Goal: Task Accomplishment & Management: Use online tool/utility

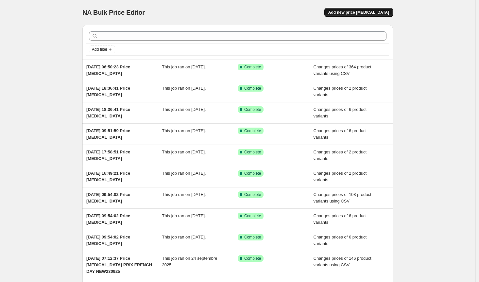
click at [363, 12] on span "Add new price [MEDICAL_DATA]" at bounding box center [359, 12] width 61 height 5
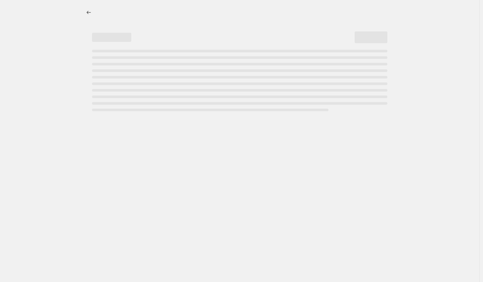
select select "percentage"
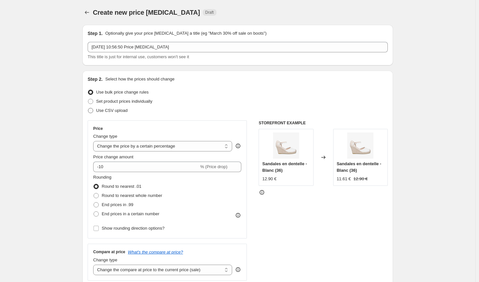
click at [93, 112] on span at bounding box center [90, 110] width 5 height 5
click at [88, 108] on input "Use CSV upload" at bounding box center [88, 108] width 0 height 0
radio input "true"
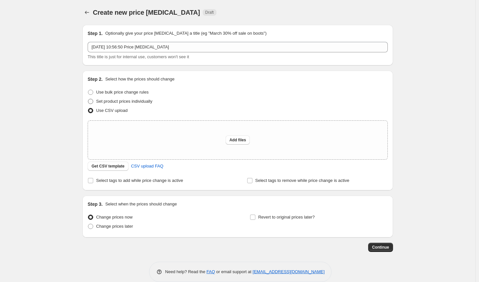
click at [93, 103] on span at bounding box center [90, 101] width 5 height 5
click at [88, 99] on input "Set product prices individually" at bounding box center [88, 99] width 0 height 0
radio input "true"
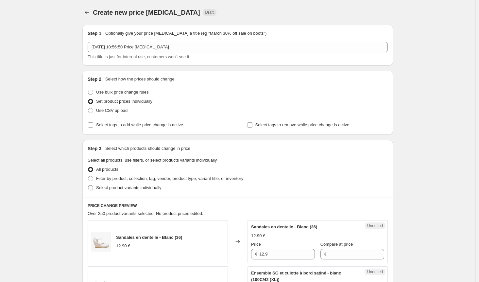
click at [93, 187] on span at bounding box center [90, 187] width 5 height 5
click at [88, 186] on input "Select product variants individually" at bounding box center [88, 185] width 0 height 0
radio input "true"
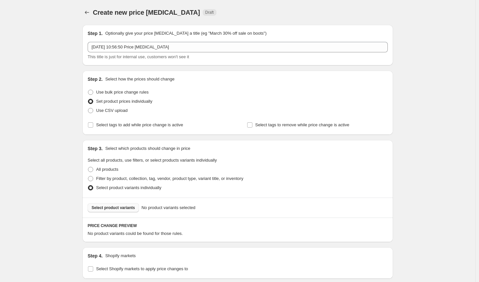
click at [124, 209] on span "Select product variants" at bounding box center [114, 207] width 44 height 5
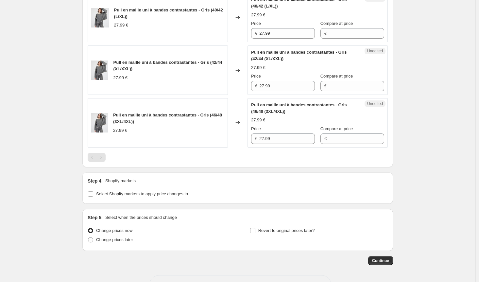
scroll to position [269, 0]
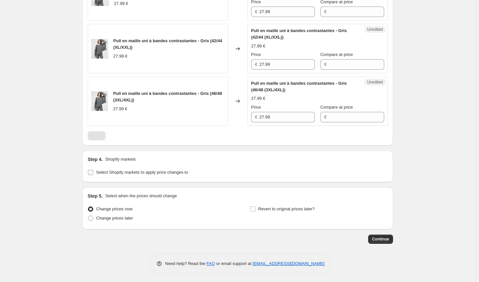
click at [91, 171] on input "Select Shopify markets to apply price changes to" at bounding box center [90, 172] width 5 height 5
checkbox input "true"
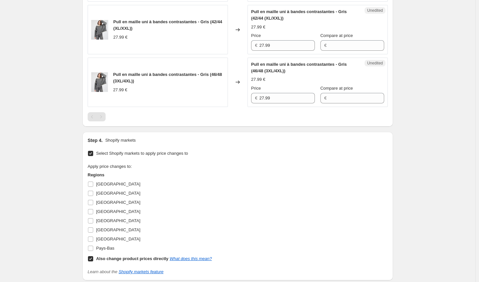
scroll to position [302, 0]
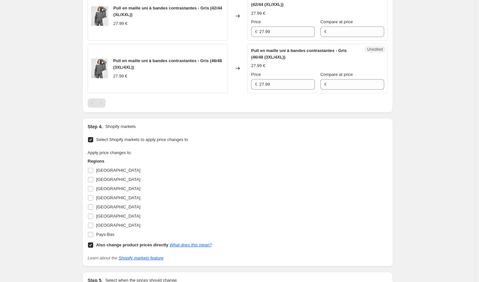
click at [93, 244] on input "Also change product prices directly What does this mean?" at bounding box center [90, 244] width 5 height 5
checkbox input "false"
click at [92, 170] on input "[GEOGRAPHIC_DATA]" at bounding box center [90, 170] width 5 height 5
checkbox input "true"
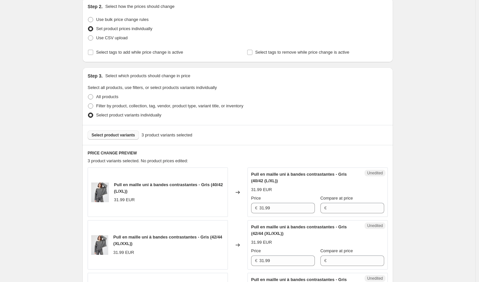
scroll to position [236, 0]
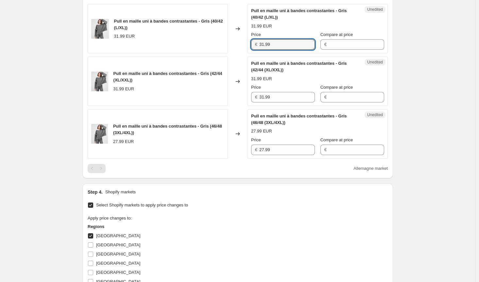
drag, startPoint x: 282, startPoint y: 44, endPoint x: 205, endPoint y: 44, distance: 76.9
click at [205, 44] on div "Pull en maille uni à bandes contrastantes - Gris (40/42 (L/XL)) 31.99 EUR Chang…" at bounding box center [238, 28] width 300 height 49
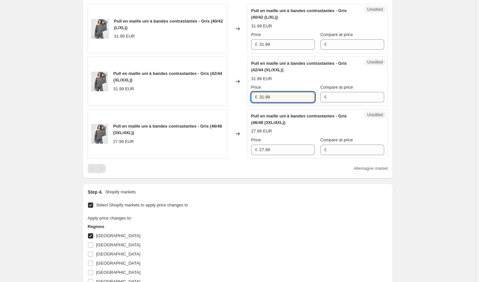
drag, startPoint x: 277, startPoint y: 97, endPoint x: 229, endPoint y: 98, distance: 47.5
click at [228, 97] on div "Pull en maille uni à bandes contrastantes - Gris (42/44 (XL/XXL)) 31.99 EUR Cha…" at bounding box center [238, 81] width 300 height 49
drag, startPoint x: 275, startPoint y: 149, endPoint x: 179, endPoint y: 151, distance: 95.9
click at [177, 150] on div "Pull en maille uni à bandes contrastantes - Gris (46/48 (3XL/4XL)) 27.99 EUR Ch…" at bounding box center [238, 133] width 300 height 49
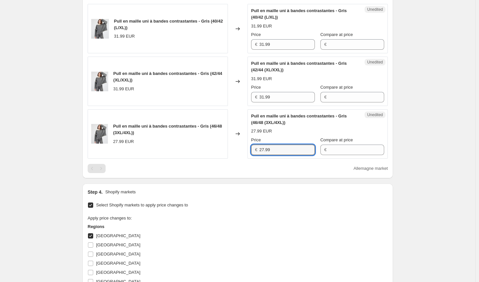
paste input "31"
type input "31.99"
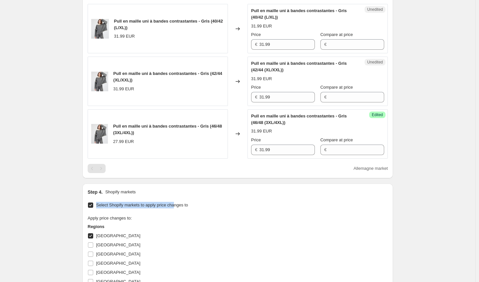
drag, startPoint x: 197, startPoint y: 197, endPoint x: 175, endPoint y: 204, distance: 23.5
click at [175, 205] on div "Step 1. Optionally give your price [MEDICAL_DATA] a title (eg "March 30% off sa…" at bounding box center [235, 88] width 316 height 610
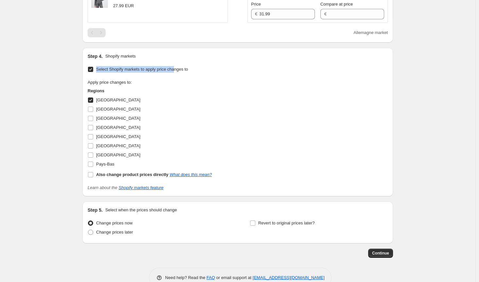
scroll to position [386, 0]
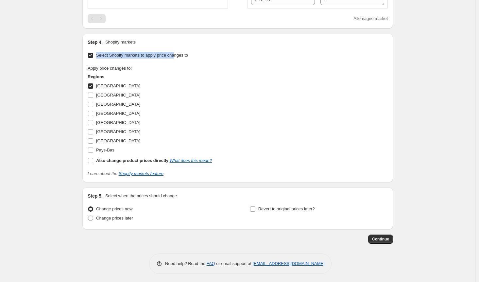
click at [93, 85] on input "[GEOGRAPHIC_DATA]" at bounding box center [90, 85] width 5 height 5
checkbox input "false"
click at [93, 93] on input "[GEOGRAPHIC_DATA]" at bounding box center [90, 95] width 5 height 5
checkbox input "true"
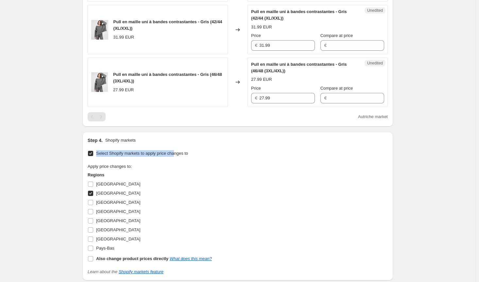
scroll to position [255, 0]
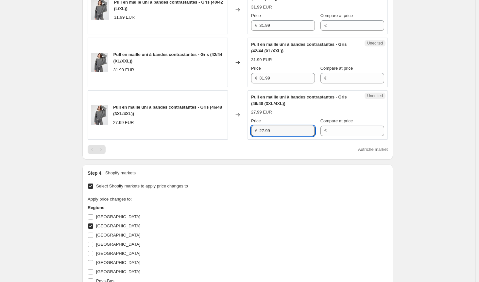
drag, startPoint x: 282, startPoint y: 129, endPoint x: 141, endPoint y: 129, distance: 141.4
click at [141, 129] on div "Pull en maille uni à bandes contrastantes - Gris (46/48 (3XL/4XL)) 27.99 EUR Ch…" at bounding box center [238, 114] width 300 height 49
paste input "31"
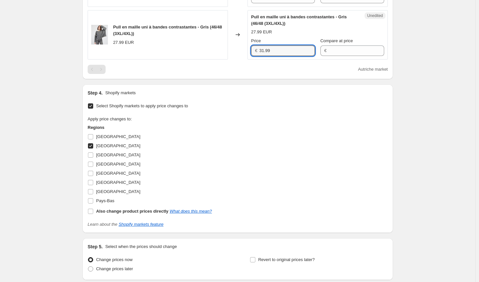
scroll to position [386, 0]
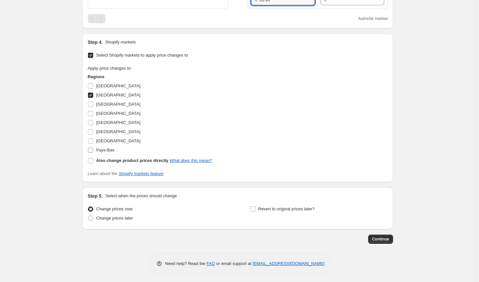
type input "31.99"
click at [94, 148] on span at bounding box center [91, 150] width 6 height 6
click at [93, 148] on input "Pays-Bas" at bounding box center [90, 150] width 5 height 5
checkbox input "true"
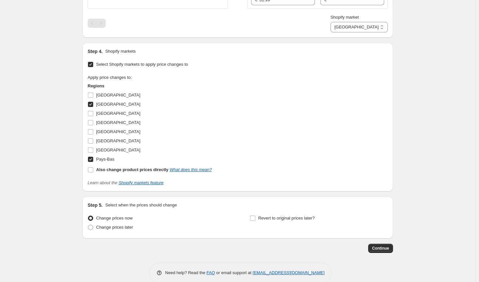
click at [93, 104] on input "[GEOGRAPHIC_DATA]" at bounding box center [90, 104] width 5 height 5
checkbox input "false"
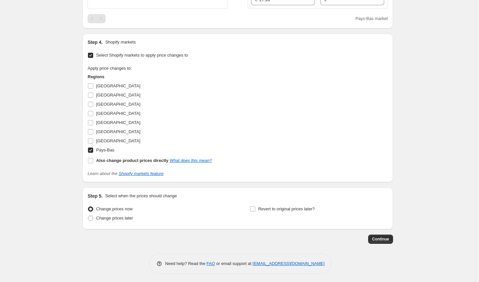
scroll to position [321, 0]
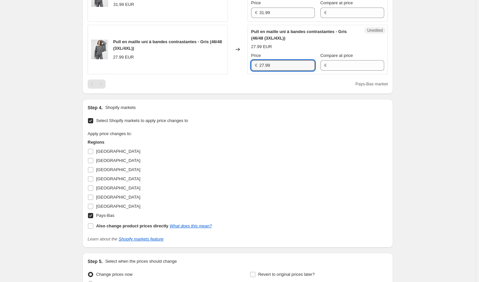
drag, startPoint x: 220, startPoint y: 65, endPoint x: 213, endPoint y: 65, distance: 6.9
click at [213, 65] on div "Pull en maille uni à bandes contrastantes - Gris (46/48 (3XL/4XL)) 27.99 EUR Ch…" at bounding box center [238, 49] width 300 height 49
paste input "31"
type input "31.99"
click at [230, 169] on div "Apply price changes to: Regions [GEOGRAPHIC_DATA] [GEOGRAPHIC_DATA] [GEOGRAPHIC…" at bounding box center [238, 181] width 300 height 100
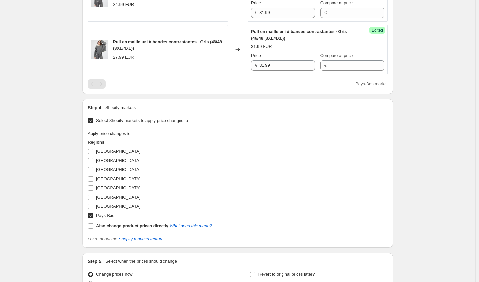
click at [92, 215] on input "Pays-Bas" at bounding box center [90, 215] width 5 height 5
checkbox input "false"
click at [92, 195] on input "[GEOGRAPHIC_DATA]" at bounding box center [90, 197] width 5 height 5
checkbox input "true"
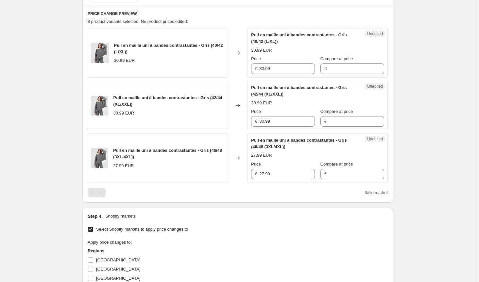
scroll to position [190, 0]
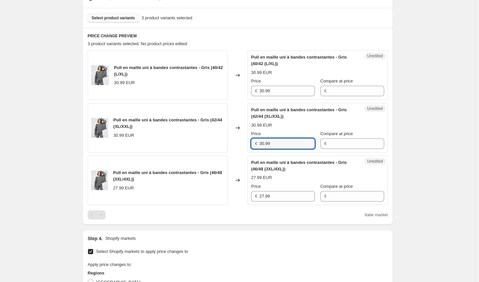
drag, startPoint x: 267, startPoint y: 141, endPoint x: 211, endPoint y: 140, distance: 56.3
click at [211, 140] on div "Pull en maille uni à bandes contrastantes - Gris (42/44 (XL/XXL)) 30.99 EUR Cha…" at bounding box center [238, 127] width 300 height 49
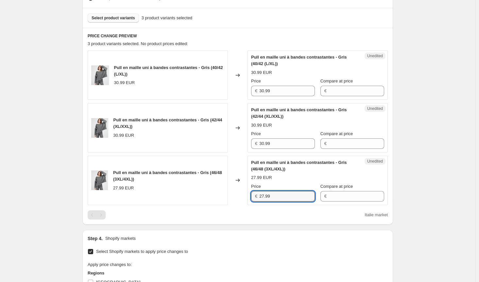
drag, startPoint x: 261, startPoint y: 196, endPoint x: 245, endPoint y: 217, distance: 26.3
click at [223, 195] on div "Pull en maille uni à bandes contrastantes - Gris (46/48 (3XL/4XL)) 27.99 EUR Ch…" at bounding box center [238, 180] width 300 height 49
paste input "30"
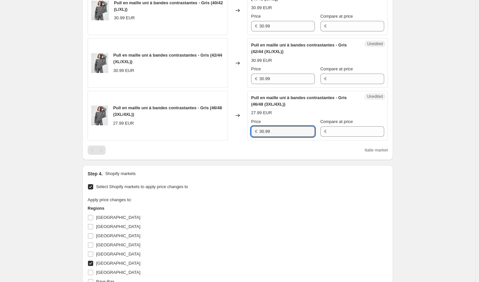
scroll to position [353, 0]
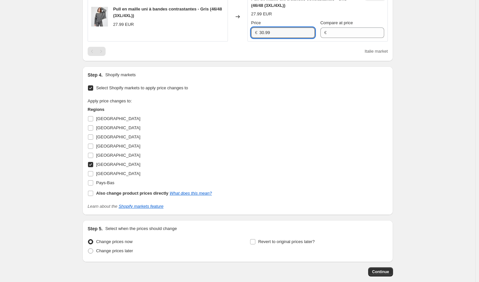
type input "30.99"
click at [92, 164] on input "[GEOGRAPHIC_DATA]" at bounding box center [90, 164] width 5 height 5
checkbox input "false"
click at [93, 172] on input "[GEOGRAPHIC_DATA]" at bounding box center [90, 173] width 5 height 5
checkbox input "true"
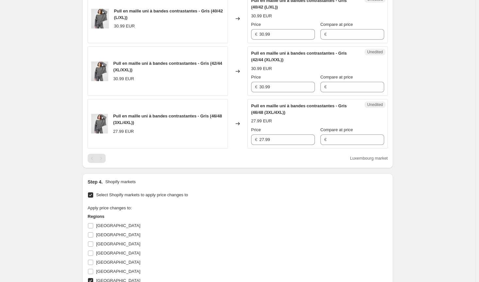
scroll to position [223, 0]
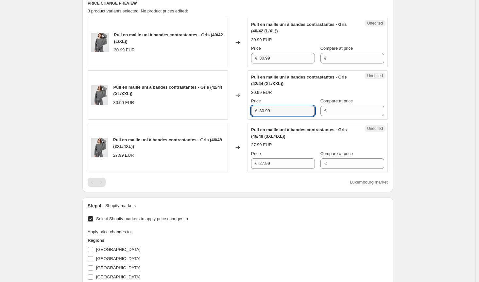
drag, startPoint x: 276, startPoint y: 111, endPoint x: 213, endPoint y: 111, distance: 62.8
click at [213, 111] on div "Pull en maille uni à bandes contrastantes - Gris (42/44 (XL/XXL)) 30.99 EUR Cha…" at bounding box center [238, 94] width 300 height 49
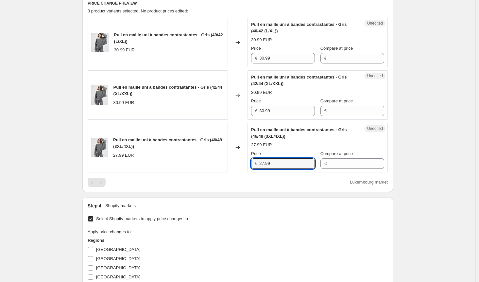
drag, startPoint x: 219, startPoint y: 164, endPoint x: 195, endPoint y: 165, distance: 23.9
click at [194, 165] on div "Pull en maille uni à bandes contrastantes - Gris (46/48 (3XL/4XL)) 27.99 EUR Ch…" at bounding box center [238, 147] width 300 height 49
paste input "30"
type input "30.99"
click at [264, 198] on div "Step 4. Shopify markets Select Shopify markets to apply price changes to Apply …" at bounding box center [237, 271] width 311 height 149
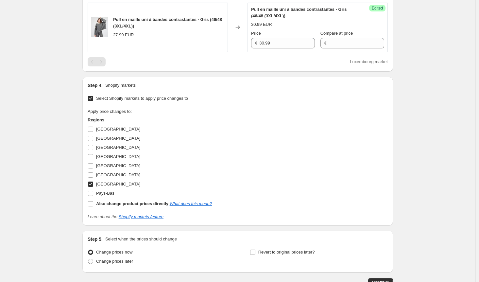
scroll to position [386, 0]
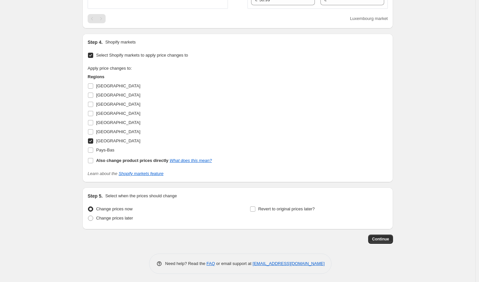
click at [93, 139] on input "[GEOGRAPHIC_DATA]" at bounding box center [90, 140] width 5 height 5
checkbox input "false"
click at [91, 106] on label "[GEOGRAPHIC_DATA]" at bounding box center [114, 104] width 53 height 9
click at [91, 106] on input "[GEOGRAPHIC_DATA]" at bounding box center [90, 104] width 5 height 5
checkbox input "true"
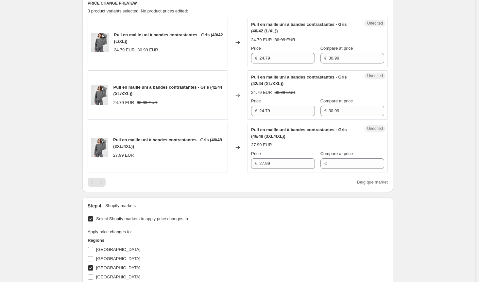
scroll to position [190, 0]
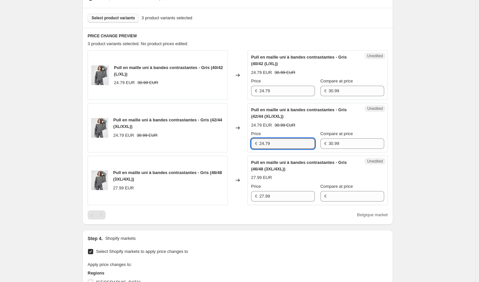
drag, startPoint x: 279, startPoint y: 141, endPoint x: 205, endPoint y: 146, distance: 74.1
click at [199, 141] on div "Pull en maille uni à bandes contrastantes - Gris (42/44 (XL/XXL)) 24.79 EUR 30.…" at bounding box center [238, 127] width 300 height 49
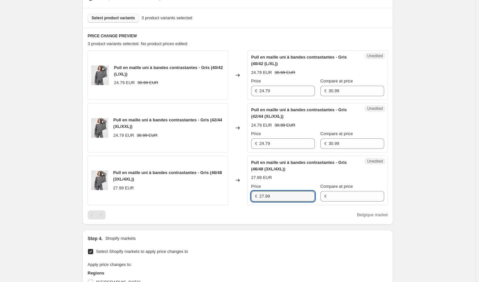
drag, startPoint x: 262, startPoint y: 194, endPoint x: 231, endPoint y: 193, distance: 31.1
click at [231, 193] on div "Pull en maille uni à bandes contrastantes - Gris (46/48 (3XL/4XL)) 27.99 EUR Ch…" at bounding box center [238, 180] width 300 height 49
paste input "4.7"
type input "24.79"
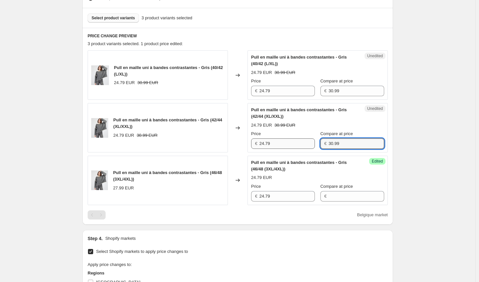
drag, startPoint x: 333, startPoint y: 142, endPoint x: 298, endPoint y: 145, distance: 35.2
click at [294, 144] on div "Price € 24.79 Compare at price € 30.99" at bounding box center [317, 140] width 133 height 18
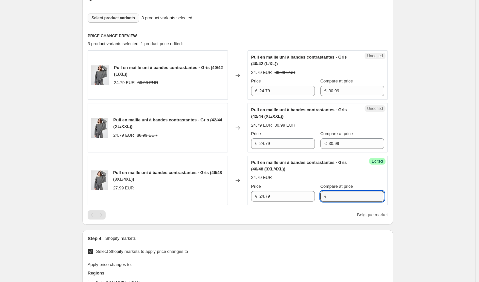
drag, startPoint x: 343, startPoint y: 194, endPoint x: 338, endPoint y: 205, distance: 12.3
click at [343, 194] on input "Compare at price" at bounding box center [357, 196] width 56 height 10
paste input "30.99"
type input "30.99"
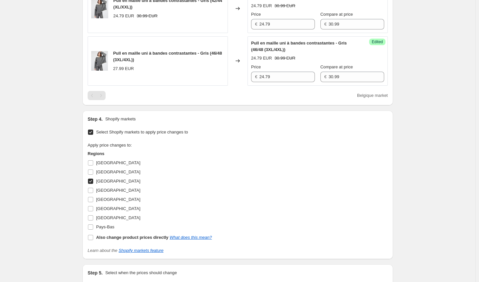
scroll to position [321, 0]
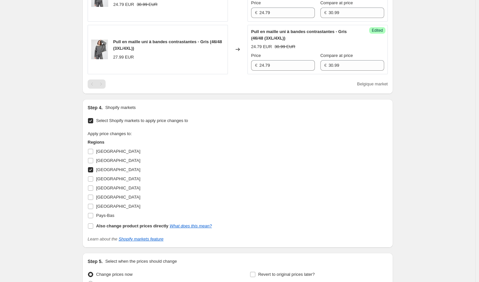
click at [93, 169] on input "[GEOGRAPHIC_DATA]" at bounding box center [90, 169] width 5 height 5
checkbox input "false"
click at [93, 187] on input "[GEOGRAPHIC_DATA]" at bounding box center [90, 188] width 5 height 5
checkbox input "true"
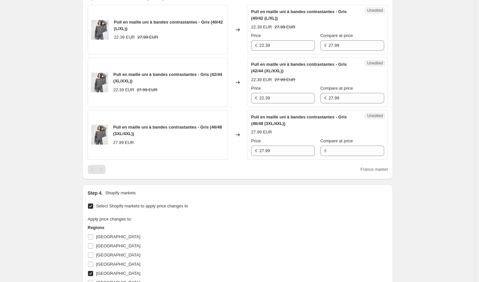
scroll to position [190, 0]
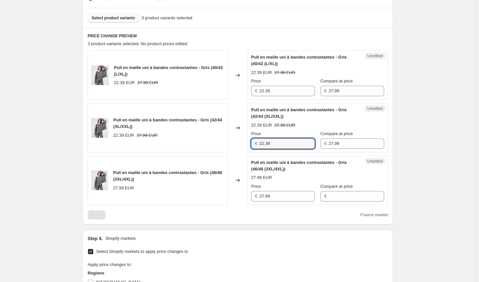
drag, startPoint x: 278, startPoint y: 141, endPoint x: 215, endPoint y: 141, distance: 62.8
click at [215, 141] on div "Pull en maille uni à bandes contrastantes - Gris (42/44 (XL/XXL)) 22.39 EUR 27.…" at bounding box center [238, 127] width 300 height 49
drag, startPoint x: 235, startPoint y: 192, endPoint x: 208, endPoint y: 189, distance: 26.6
click at [206, 189] on div "Pull en maille uni à bandes contrastantes - Gris (46/48 (3XL/4XL)) 27.99 EUR Ch…" at bounding box center [238, 180] width 300 height 49
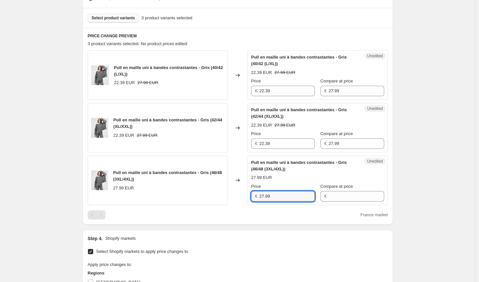
paste input "2.3"
type input "22.39"
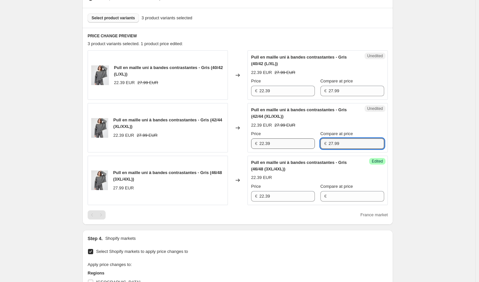
drag, startPoint x: 317, startPoint y: 141, endPoint x: 270, endPoint y: 147, distance: 47.2
click at [263, 141] on div "Price € 22.39 Compare at price € 27.99" at bounding box center [317, 140] width 133 height 18
click at [340, 195] on input "Compare at price" at bounding box center [357, 196] width 56 height 10
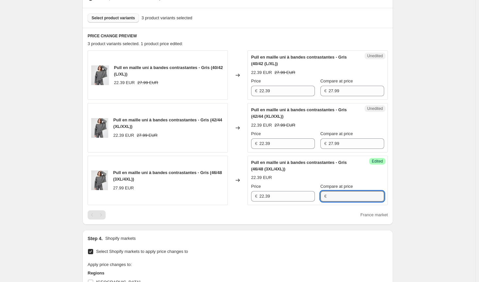
paste input "27.99"
type input "27.99"
click at [282, 227] on div "Step 1. Optionally give your price [MEDICAL_DATA] a title (eg "March 30% off sa…" at bounding box center [235, 135] width 316 height 610
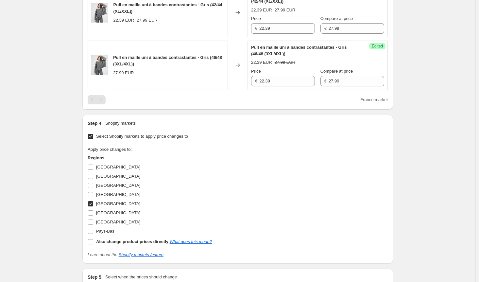
scroll to position [353, 0]
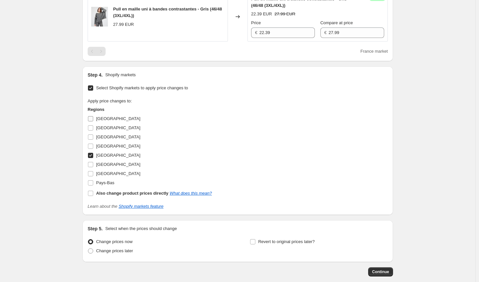
click at [92, 116] on input "[GEOGRAPHIC_DATA]" at bounding box center [90, 118] width 5 height 5
checkbox input "true"
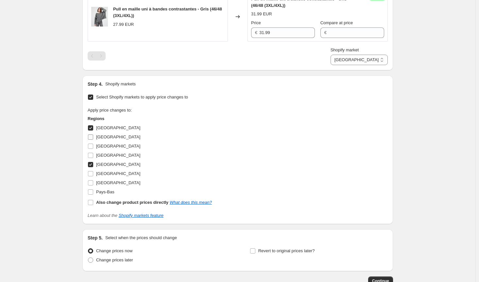
click at [93, 136] on input "[GEOGRAPHIC_DATA]" at bounding box center [90, 136] width 5 height 5
checkbox input "true"
click at [97, 145] on label "[GEOGRAPHIC_DATA]" at bounding box center [114, 146] width 53 height 9
click at [93, 145] on input "[GEOGRAPHIC_DATA]" at bounding box center [90, 146] width 5 height 5
checkbox input "true"
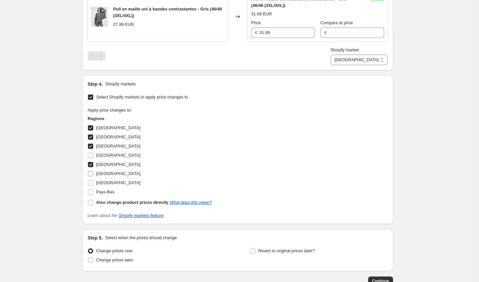
click at [93, 174] on input "[GEOGRAPHIC_DATA]" at bounding box center [90, 173] width 5 height 5
checkbox input "true"
drag, startPoint x: 93, startPoint y: 182, endPoint x: 94, endPoint y: 191, distance: 8.8
click at [93, 182] on input "[GEOGRAPHIC_DATA]" at bounding box center [90, 182] width 5 height 5
checkbox input "true"
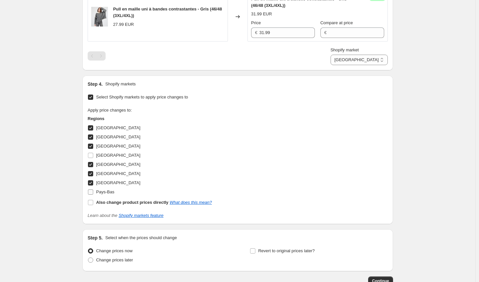
click at [93, 191] on input "Pays-Bas" at bounding box center [90, 191] width 5 height 5
checkbox input "true"
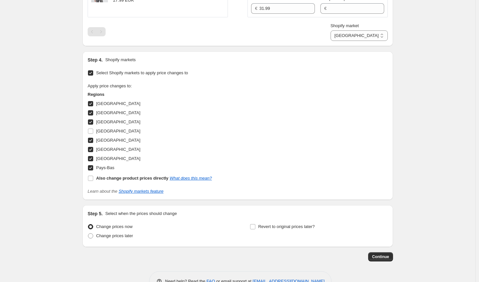
scroll to position [395, 0]
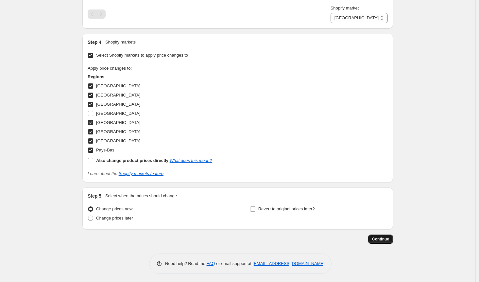
click at [388, 238] on span "Continue" at bounding box center [380, 239] width 17 height 5
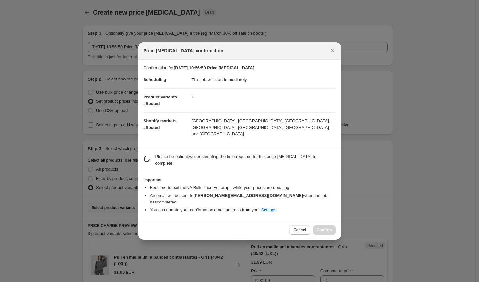
scroll to position [0, 0]
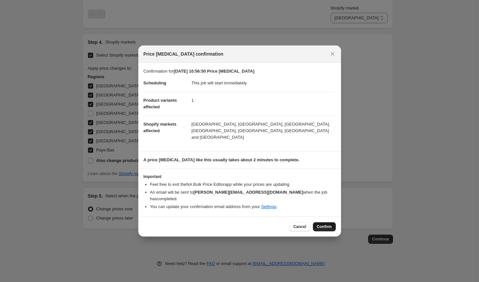
click at [330, 224] on span "Confirm" at bounding box center [324, 226] width 15 height 5
